Goal: Communication & Community: Participate in discussion

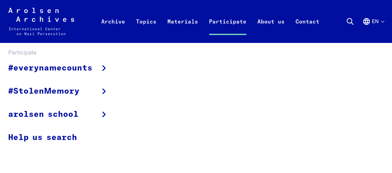
click at [232, 22] on link "Participate" at bounding box center [228, 29] width 48 height 27
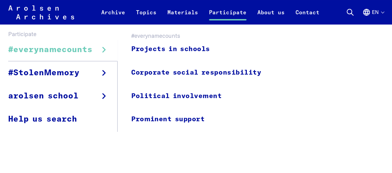
scroll to position [31, 0]
click at [77, 51] on span "#everynamecounts" at bounding box center [50, 50] width 84 height 12
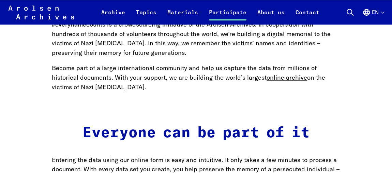
scroll to position [496, 0]
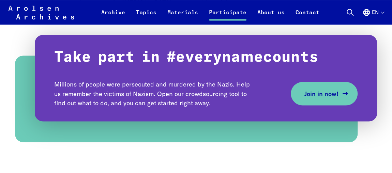
click at [303, 98] on link "Join in now!" at bounding box center [324, 94] width 67 height 24
